Goal: Task Accomplishment & Management: Manage account settings

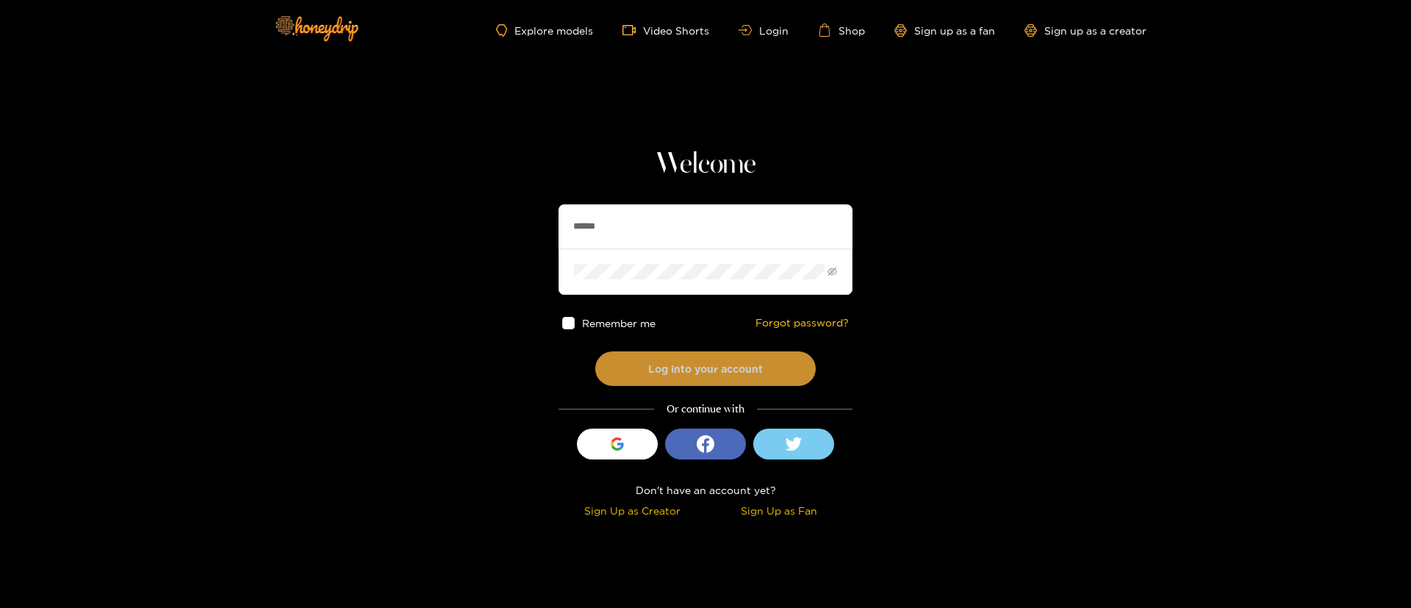
click at [712, 367] on button "Log into your account" at bounding box center [705, 368] width 220 height 35
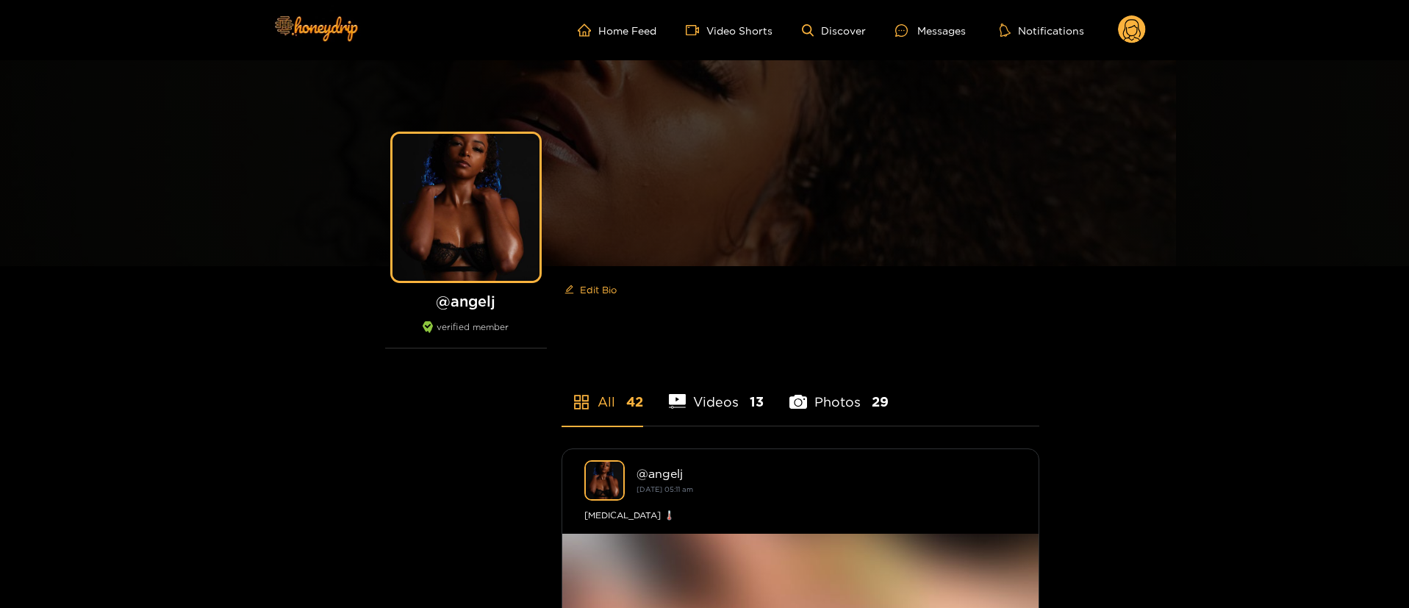
click at [1135, 32] on circle at bounding box center [1132, 29] width 28 height 28
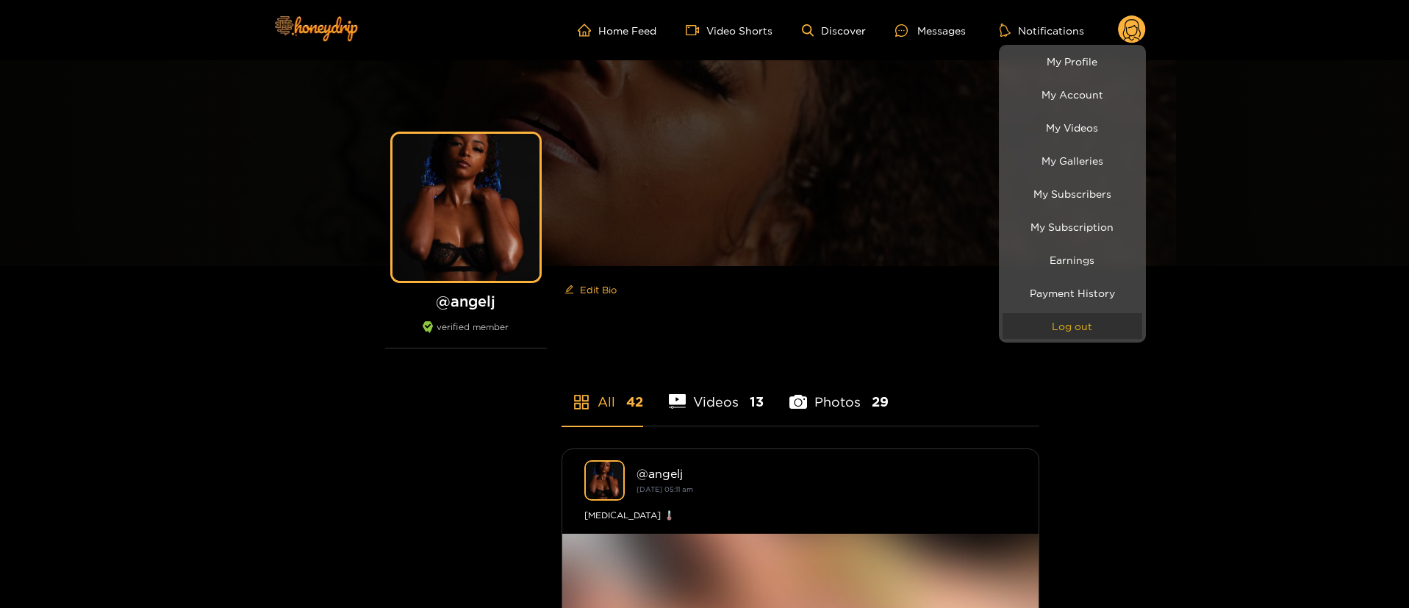
click at [1067, 318] on button "Log out" at bounding box center [1073, 326] width 140 height 26
